Goal: Browse casually

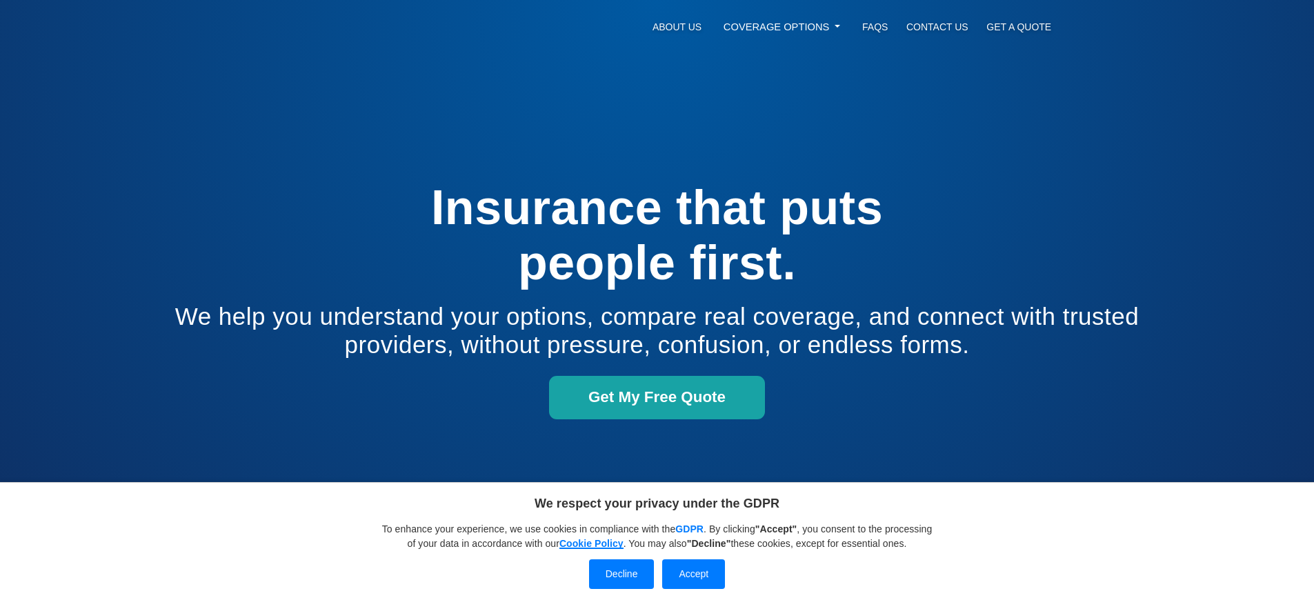
click at [623, 538] on link "Cookie Policy" at bounding box center [591, 543] width 64 height 11
click at [693, 574] on button "Accept" at bounding box center [693, 574] width 63 height 30
